Goal: Task Accomplishment & Management: Manage account settings

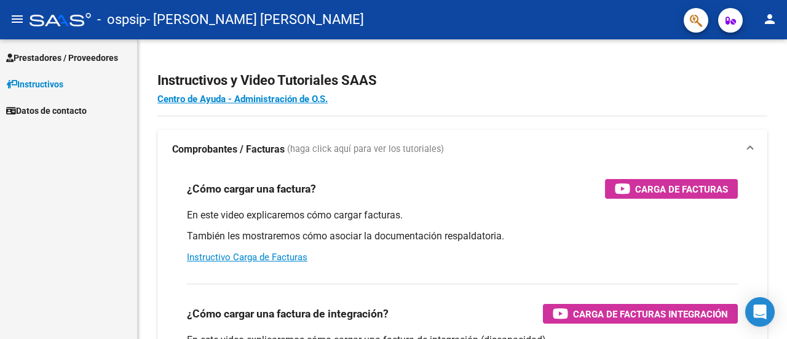
click at [24, 61] on span "Prestadores / Proveedores" at bounding box center [62, 58] width 112 height 14
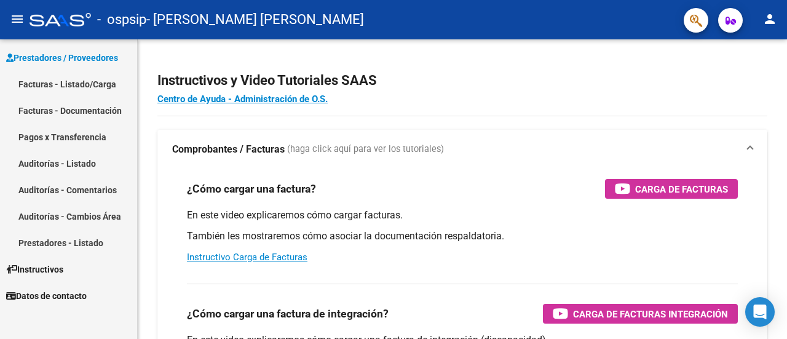
click at [57, 84] on link "Facturas - Listado/Carga" at bounding box center [68, 84] width 137 height 26
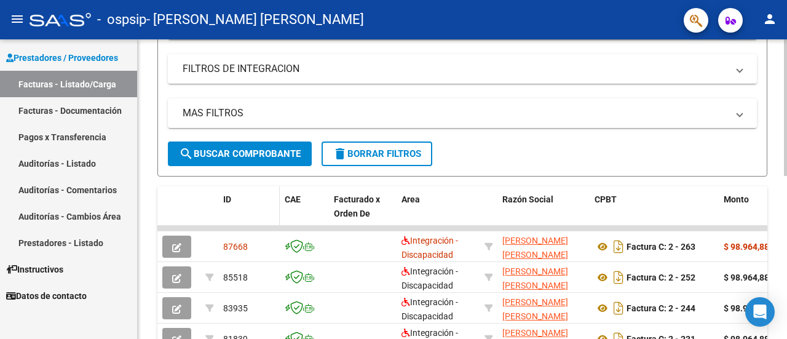
scroll to position [246, 0]
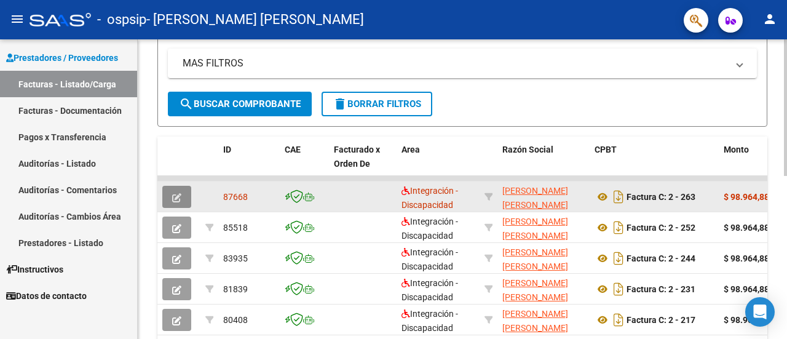
click at [174, 189] on button "button" at bounding box center [176, 197] width 29 height 22
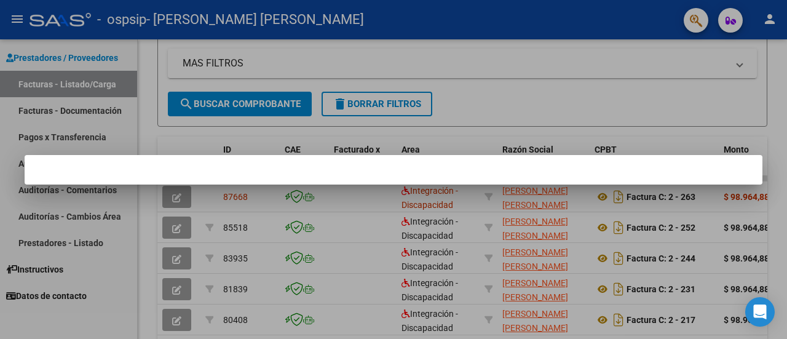
click at [474, 91] on div at bounding box center [393, 169] width 787 height 339
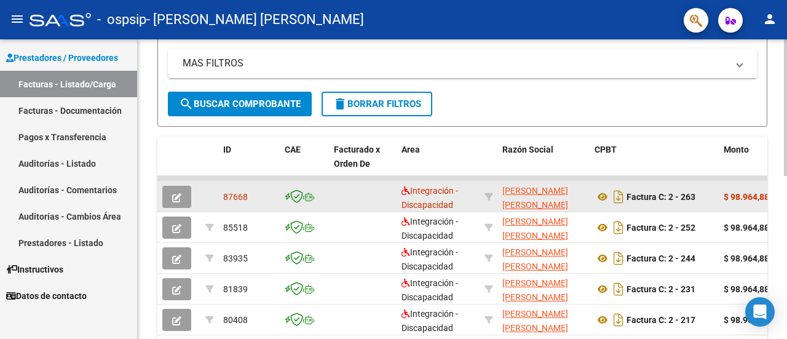
click at [183, 201] on button "button" at bounding box center [176, 197] width 29 height 22
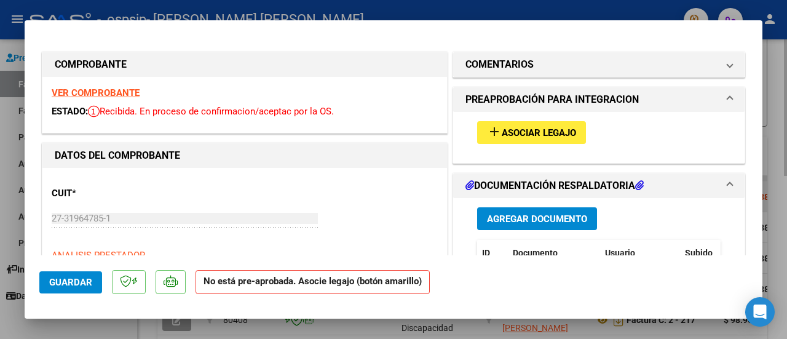
click at [194, 177] on div "CUIT * 27-31964785-1 Ingresar CUIT ANALISIS PRESTADOR ARCA Padrón" at bounding box center [245, 220] width 386 height 86
click at [568, 135] on span "Asociar Legajo" at bounding box center [539, 132] width 74 height 11
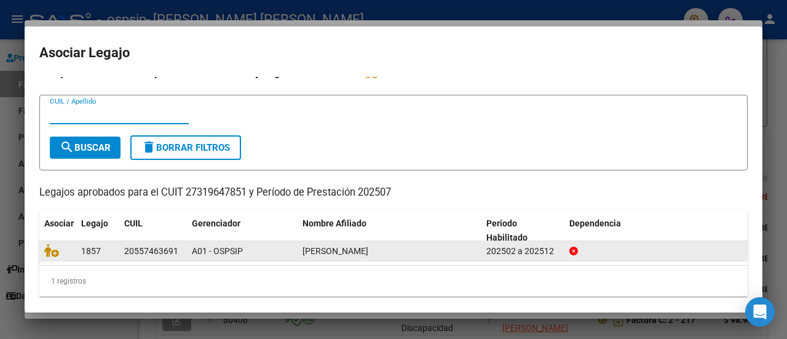
scroll to position [20, 0]
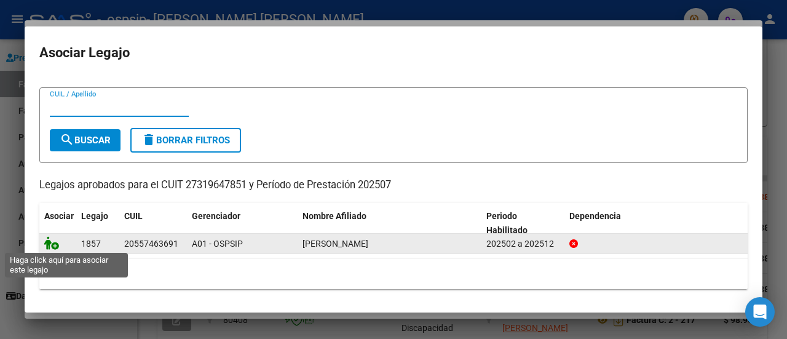
click at [50, 238] on icon at bounding box center [51, 243] width 15 height 14
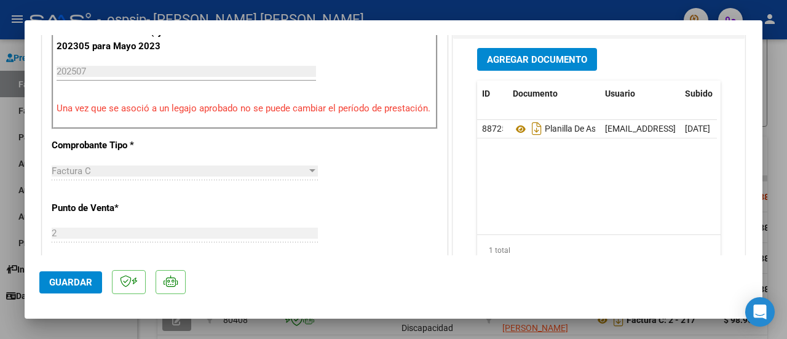
scroll to position [431, 0]
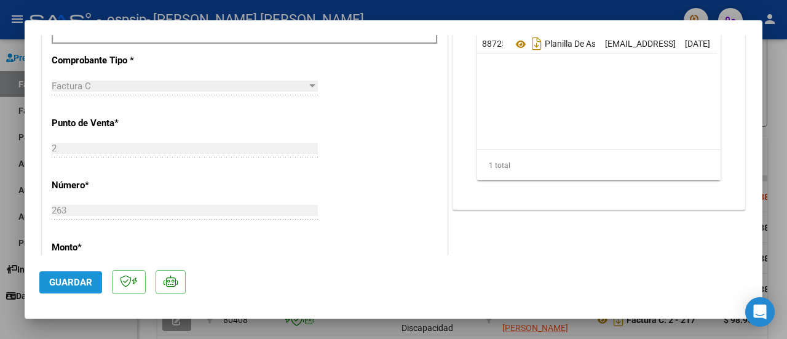
click at [59, 279] on span "Guardar" at bounding box center [70, 282] width 43 height 11
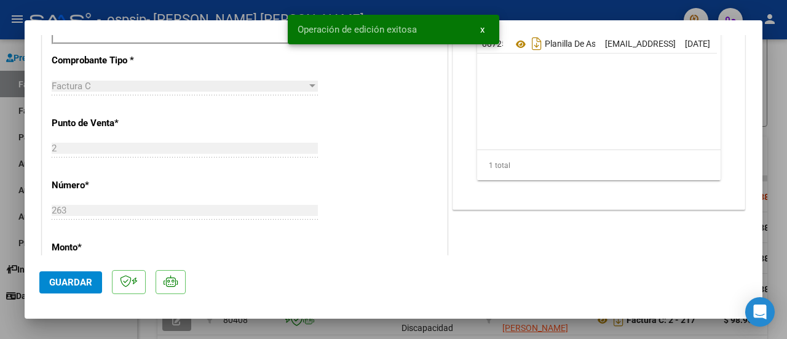
click at [487, 1] on div "Operación de edición exitosa x" at bounding box center [393, 29] width 241 height 59
click at [481, 31] on span "x" at bounding box center [482, 29] width 4 height 11
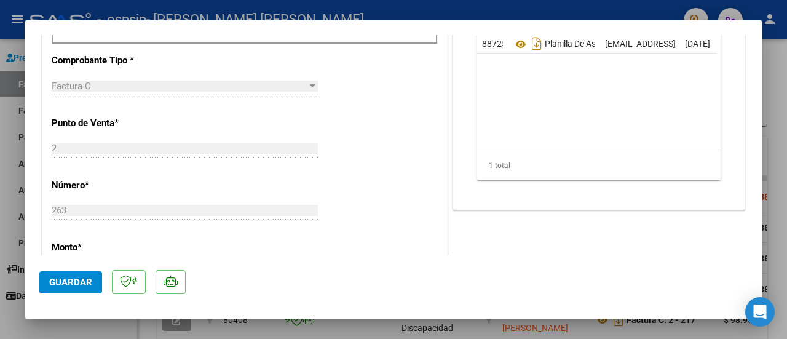
click at [482, 12] on div at bounding box center [393, 169] width 787 height 339
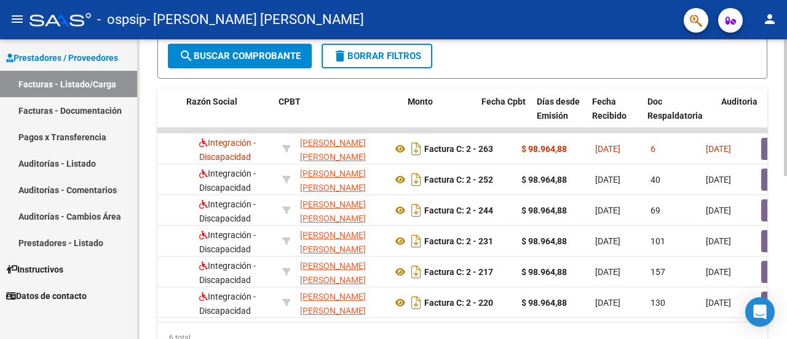
scroll to position [0, 0]
